Goal: Task Accomplishment & Management: Complete application form

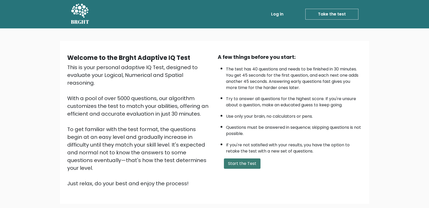
click at [239, 165] on button "Start the Test" at bounding box center [242, 163] width 37 height 10
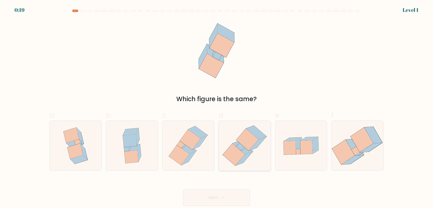
click at [247, 148] on icon at bounding box center [247, 139] width 22 height 22
click at [217, 107] on input "d." at bounding box center [216, 105] width 0 height 3
radio input "true"
click at [223, 192] on button "Next" at bounding box center [216, 197] width 67 height 16
click at [222, 193] on button "Next" at bounding box center [216, 197] width 67 height 16
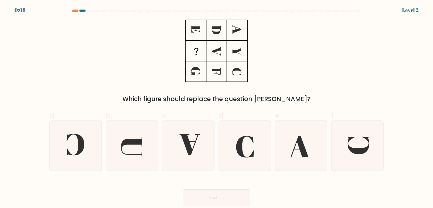
click at [223, 197] on icon at bounding box center [221, 197] width 7 height 3
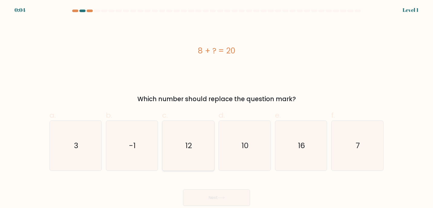
click at [193, 135] on icon "12" at bounding box center [188, 145] width 50 height 50
click at [216, 107] on input "c. 12" at bounding box center [216, 105] width 0 height 3
radio input "true"
click at [223, 194] on button "Next" at bounding box center [216, 197] width 67 height 16
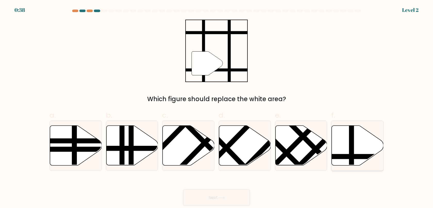
click at [367, 143] on icon at bounding box center [357, 145] width 52 height 40
click at [217, 107] on input "f." at bounding box center [216, 105] width 0 height 3
radio input "true"
click at [230, 191] on button "Next" at bounding box center [216, 197] width 67 height 16
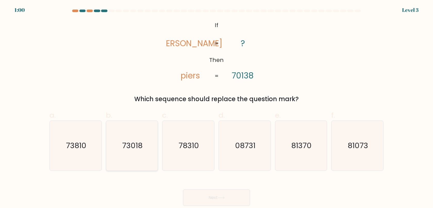
click at [129, 153] on icon "73018" at bounding box center [132, 145] width 50 height 50
click at [216, 107] on input "b. 73018" at bounding box center [216, 105] width 0 height 3
radio input "true"
click at [222, 199] on icon at bounding box center [221, 197] width 7 height 3
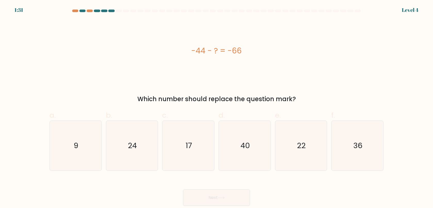
drag, startPoint x: 189, startPoint y: 49, endPoint x: 246, endPoint y: 48, distance: 56.9
click at [246, 48] on div "-44 - ? = -66" at bounding box center [216, 51] width 334 height 12
copy div "-44 - ? = -66"
click at [307, 137] on icon "22" at bounding box center [301, 145] width 50 height 50
click at [217, 107] on input "e. 22" at bounding box center [216, 105] width 0 height 3
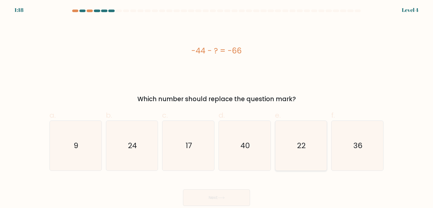
radio input "true"
click at [221, 202] on button "Next" at bounding box center [216, 197] width 67 height 16
